Goal: Communication & Community: Answer question/provide support

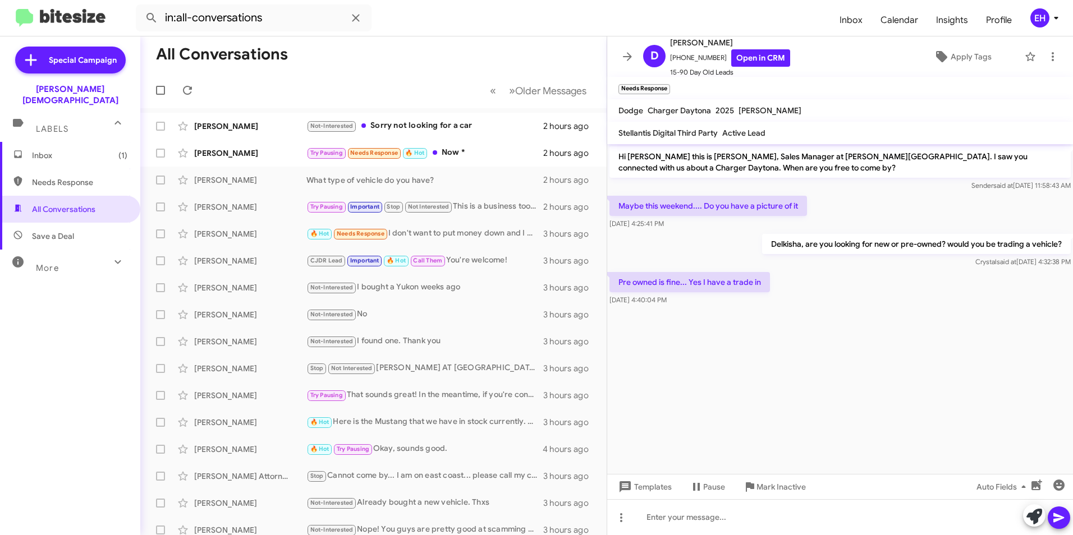
click at [63, 177] on span "Needs Response" at bounding box center [79, 182] width 95 height 11
type input "in:needs-response"
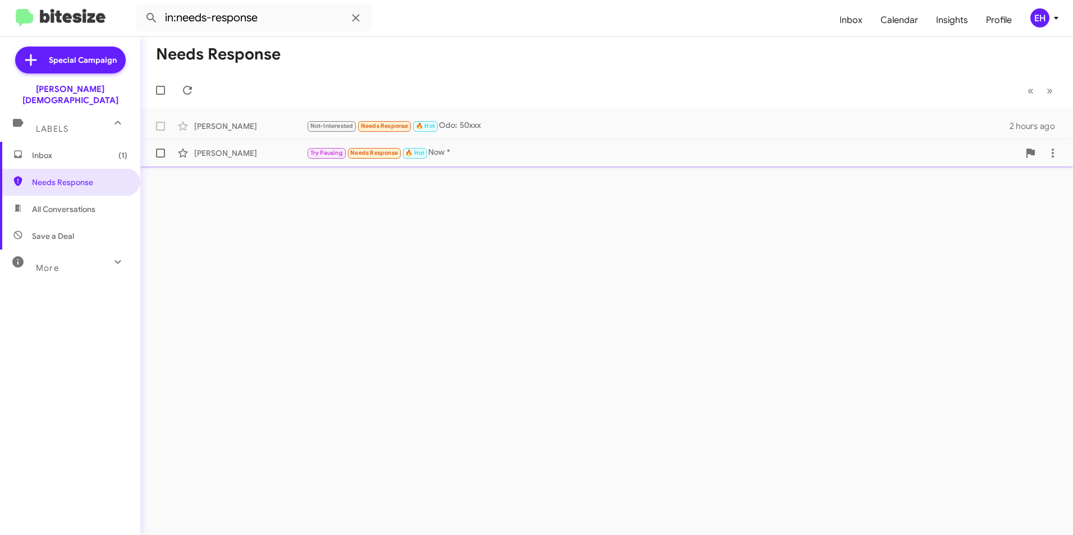
click at [360, 153] on span "Needs Response" at bounding box center [374, 152] width 48 height 7
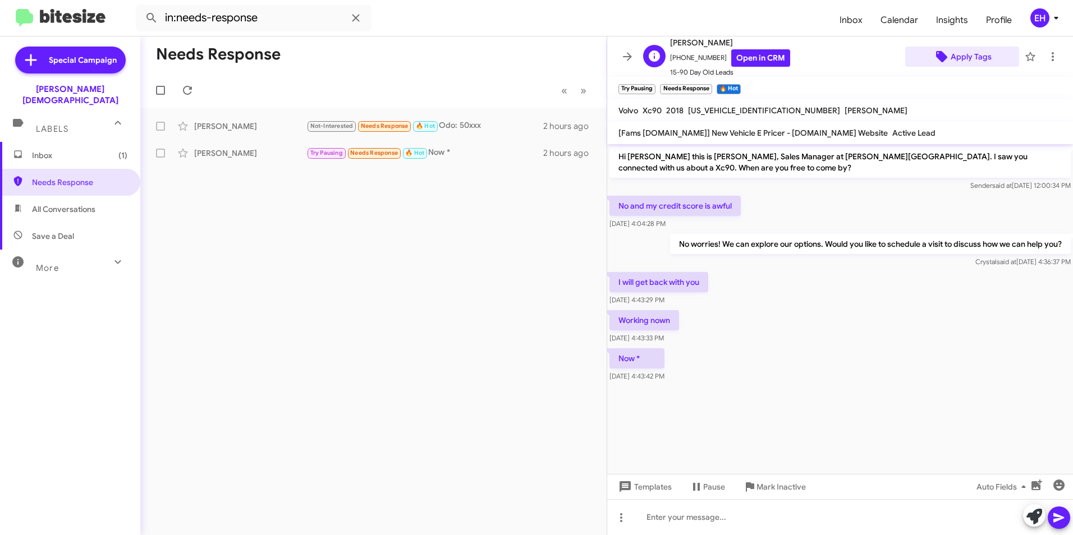
click at [980, 59] on span "Apply Tags" at bounding box center [971, 57] width 41 height 20
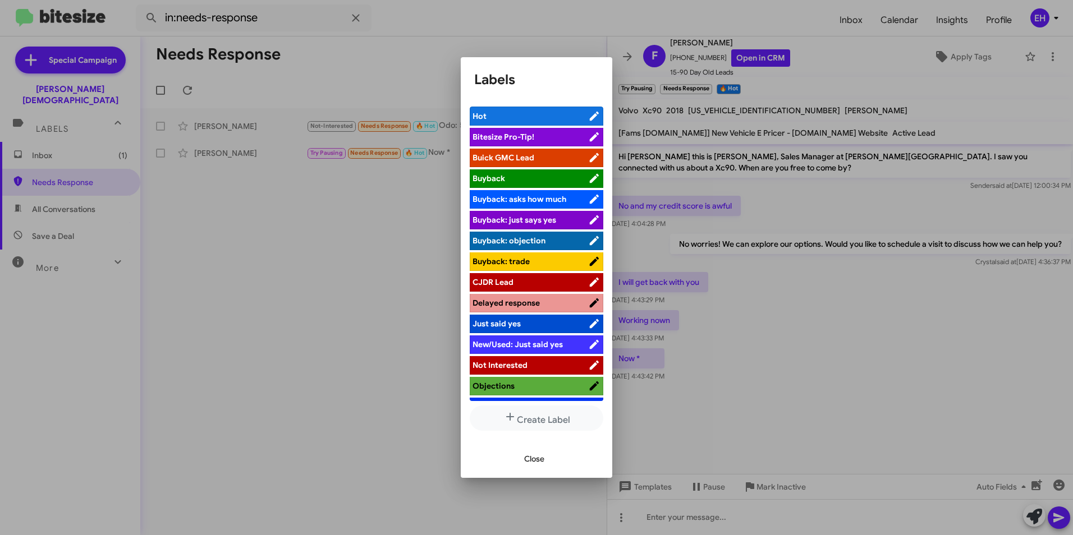
click at [534, 157] on span "Buick GMC Lead" at bounding box center [504, 158] width 62 height 10
click at [536, 457] on span "Close" at bounding box center [534, 459] width 20 height 20
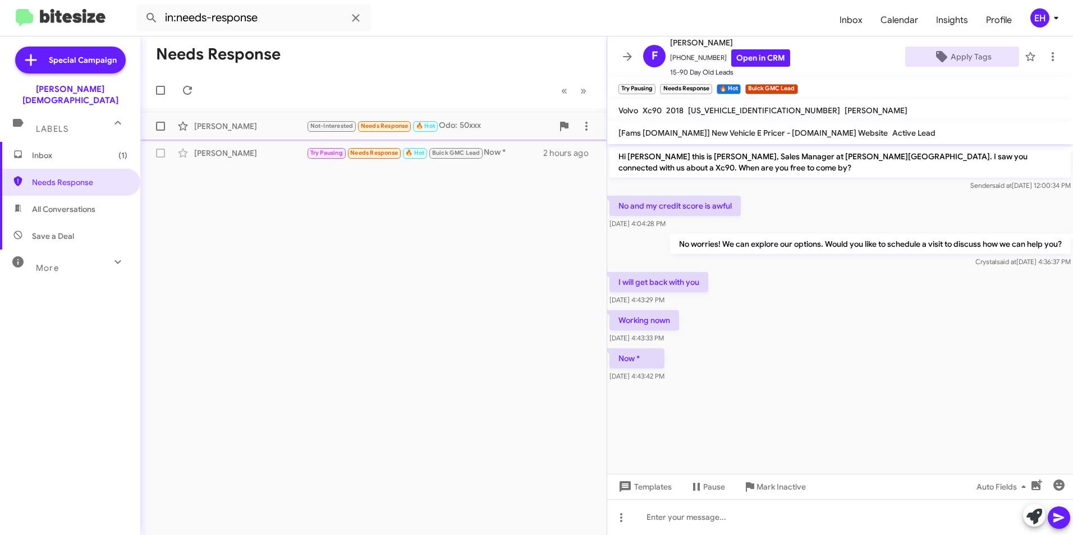
click at [246, 127] on div "[PERSON_NAME]" at bounding box center [250, 126] width 112 height 11
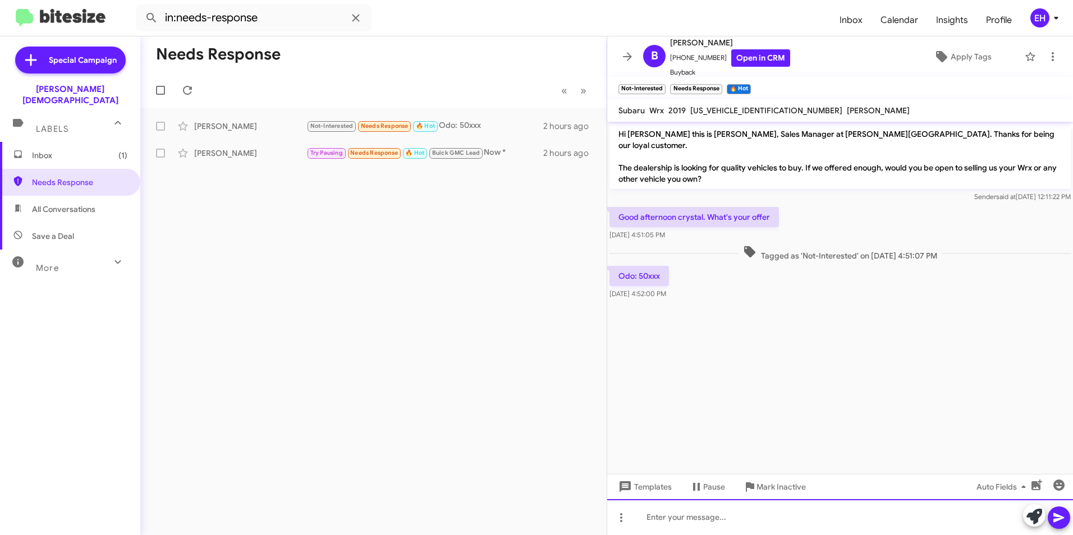
click at [674, 522] on div at bounding box center [840, 518] width 466 height 36
click at [891, 518] on div "When could you swing by for a quick appraisal?" at bounding box center [840, 518] width 466 height 36
click at [1057, 519] on icon at bounding box center [1059, 519] width 11 height 10
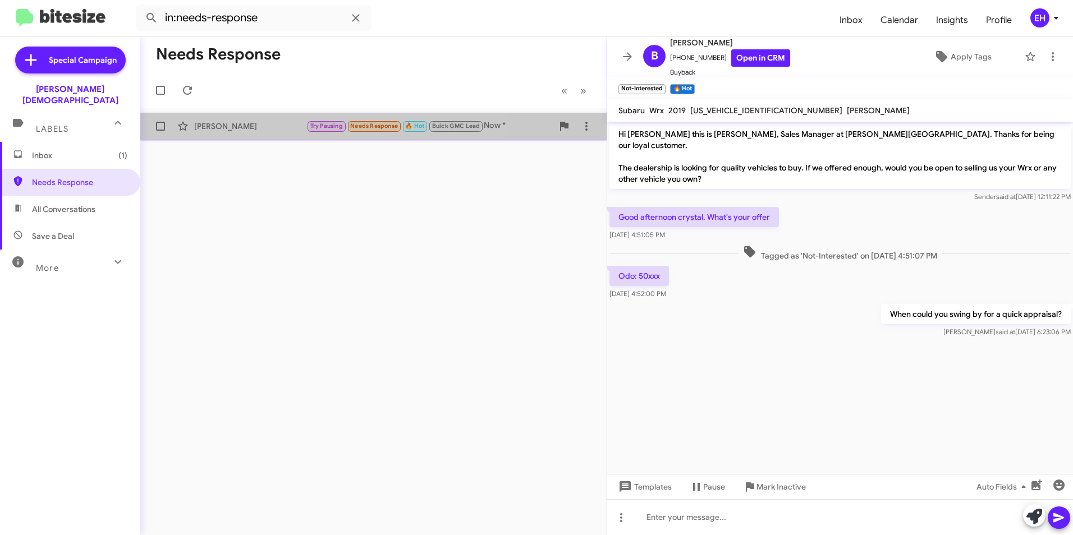
click at [272, 130] on div "[PERSON_NAME]" at bounding box center [250, 126] width 112 height 11
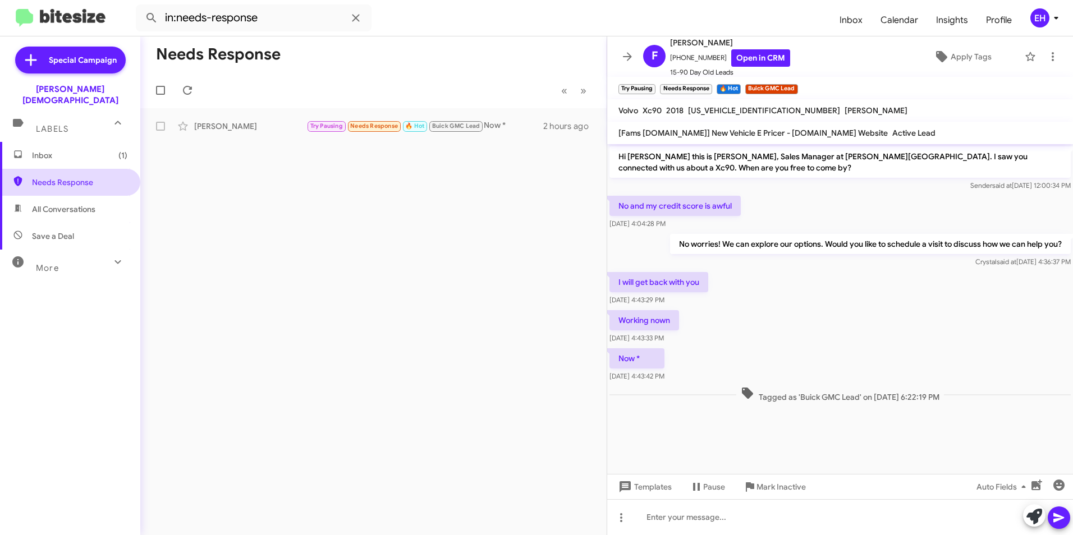
click at [59, 177] on span "Needs Response" at bounding box center [79, 182] width 95 height 11
